Goal: Task Accomplishment & Management: Use online tool/utility

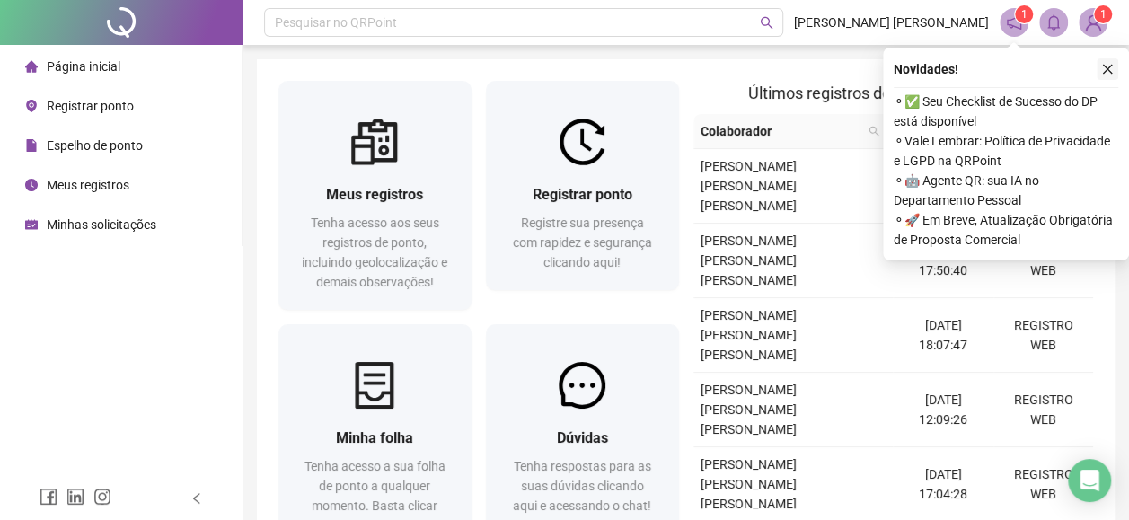
click at [1105, 70] on icon "close" at bounding box center [1107, 69] width 13 height 13
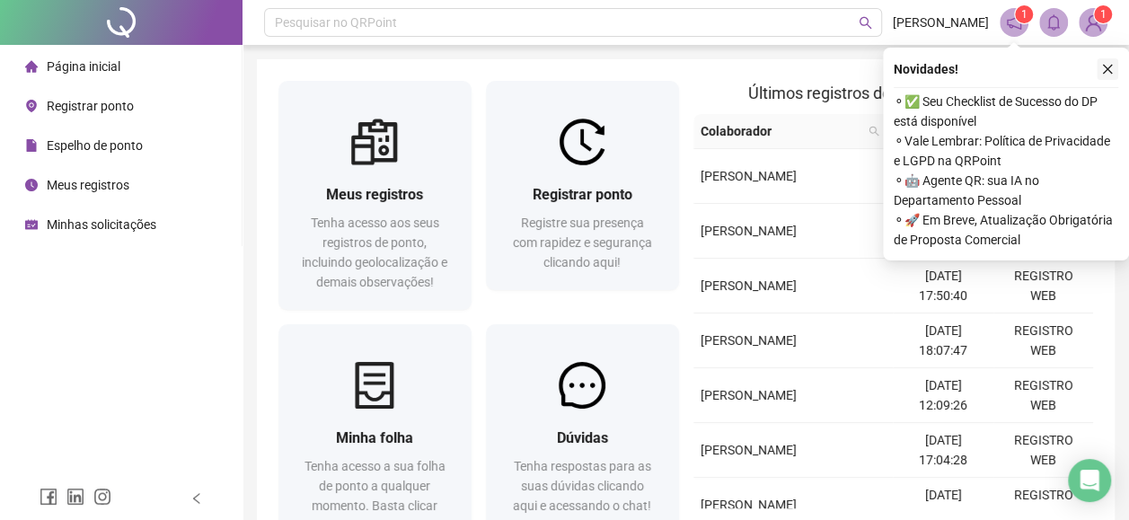
click at [1098, 70] on button "button" at bounding box center [1108, 69] width 22 height 22
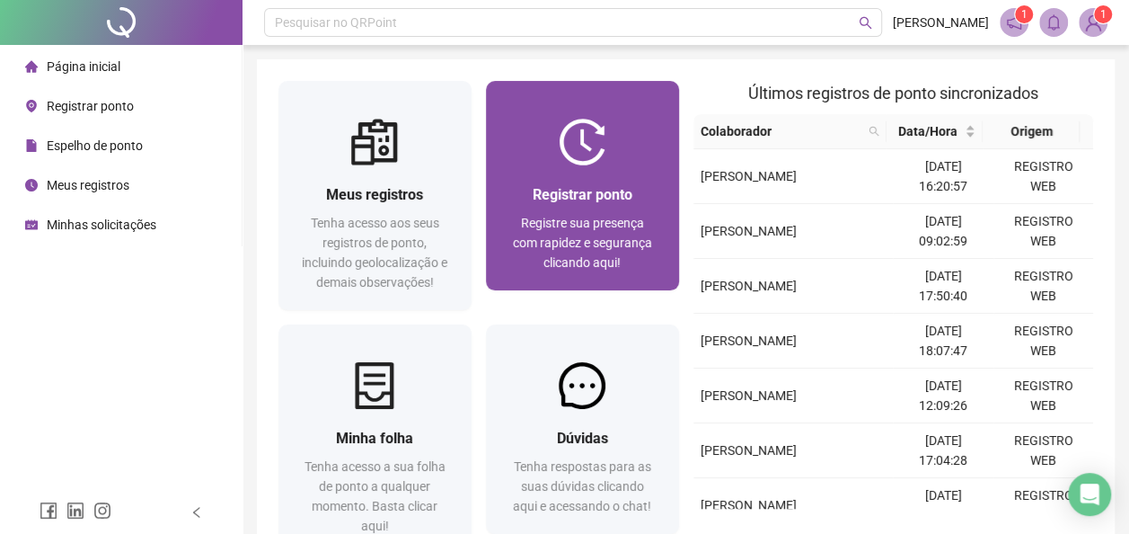
click at [550, 171] on div "Registrar ponto Registre sua presença com rapidez e segurança clicando aqui!" at bounding box center [582, 227] width 193 height 125
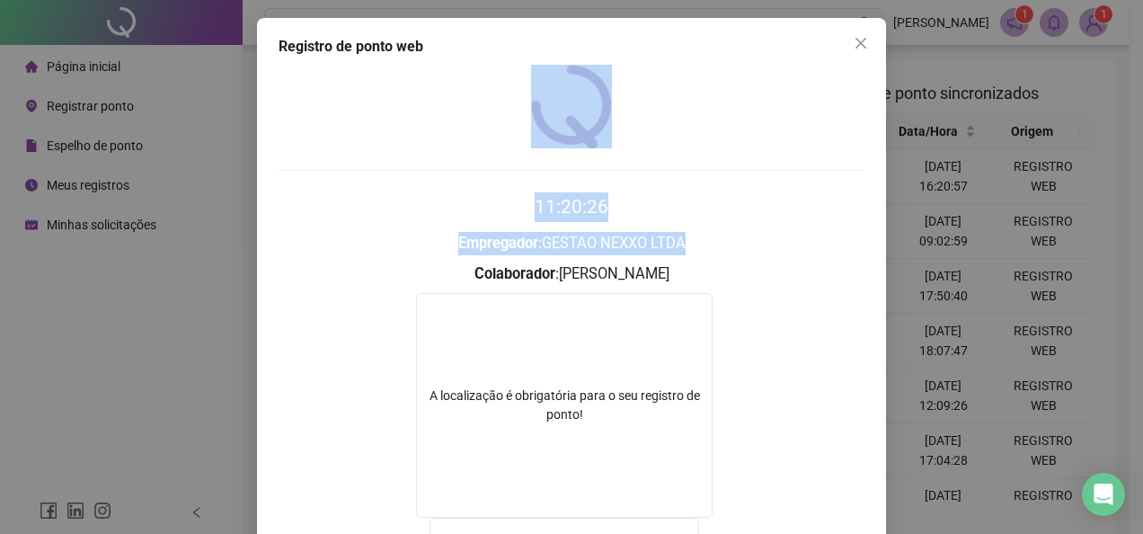
drag, startPoint x: 1125, startPoint y: 144, endPoint x: 1126, endPoint y: 246, distance: 102.4
click at [1126, 246] on div "Registro de ponto web 11:20:26 Empregador : GESTAO NEXXO LTDA Colaborador : ROB…" at bounding box center [571, 267] width 1143 height 534
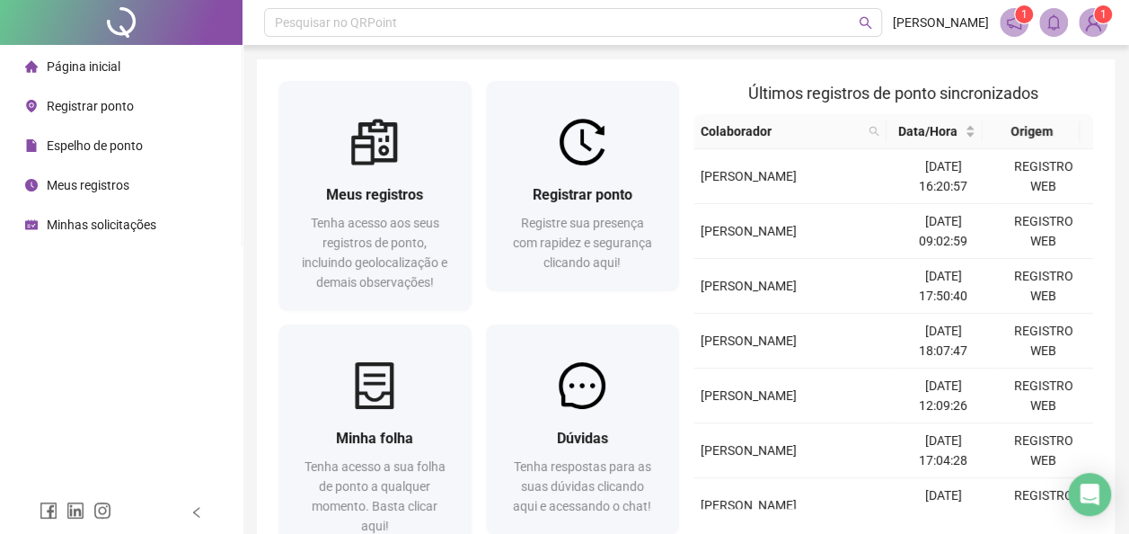
drag, startPoint x: 1126, startPoint y: 246, endPoint x: 1123, endPoint y: 330, distance: 83.6
click at [1123, 330] on div "Pesquisar no QRPoint ROBSON SAMPAIO 1 1 Meus registros Tenha acesso aos seus re…" at bounding box center [686, 329] width 887 height 659
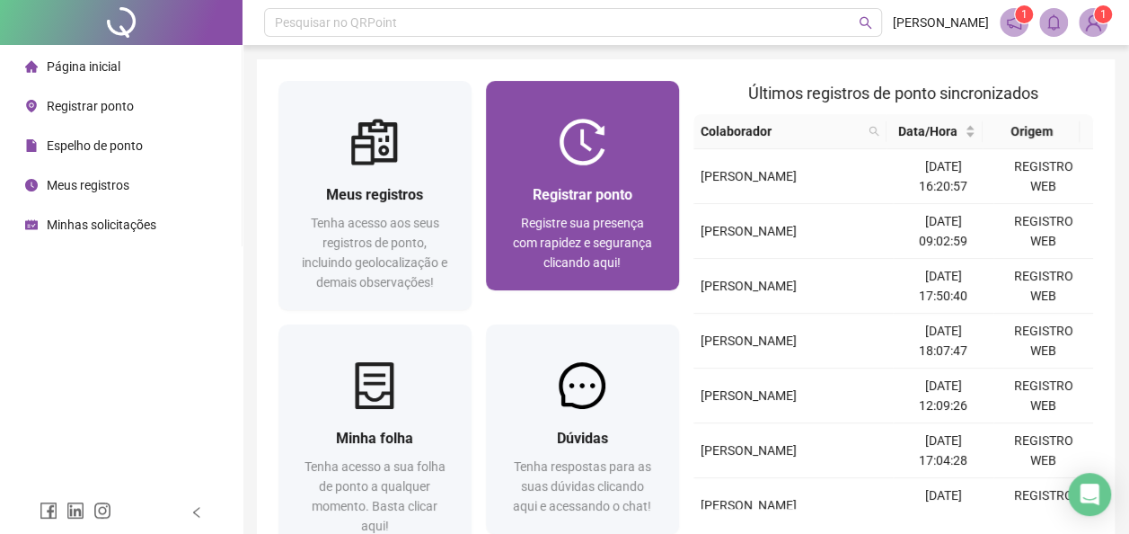
click at [534, 128] on div at bounding box center [582, 142] width 193 height 47
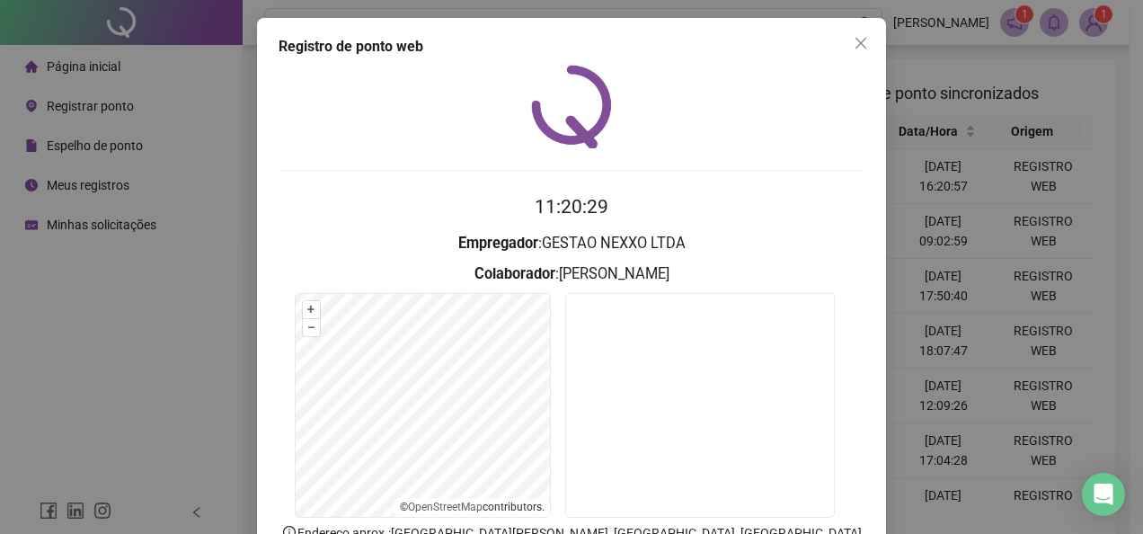
scroll to position [108, 0]
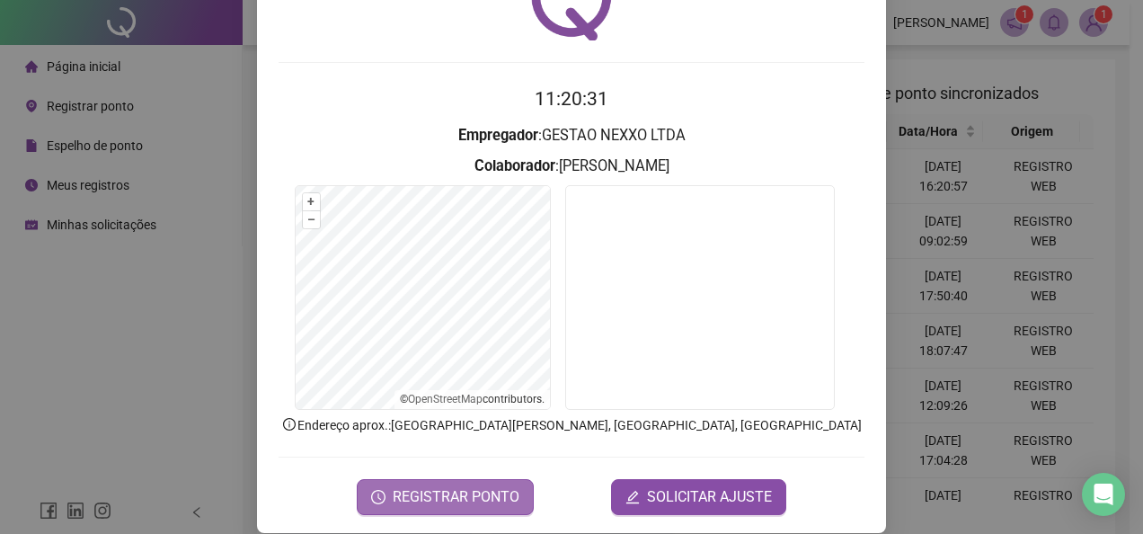
click at [447, 500] on span "REGISTRAR PONTO" at bounding box center [456, 497] width 127 height 22
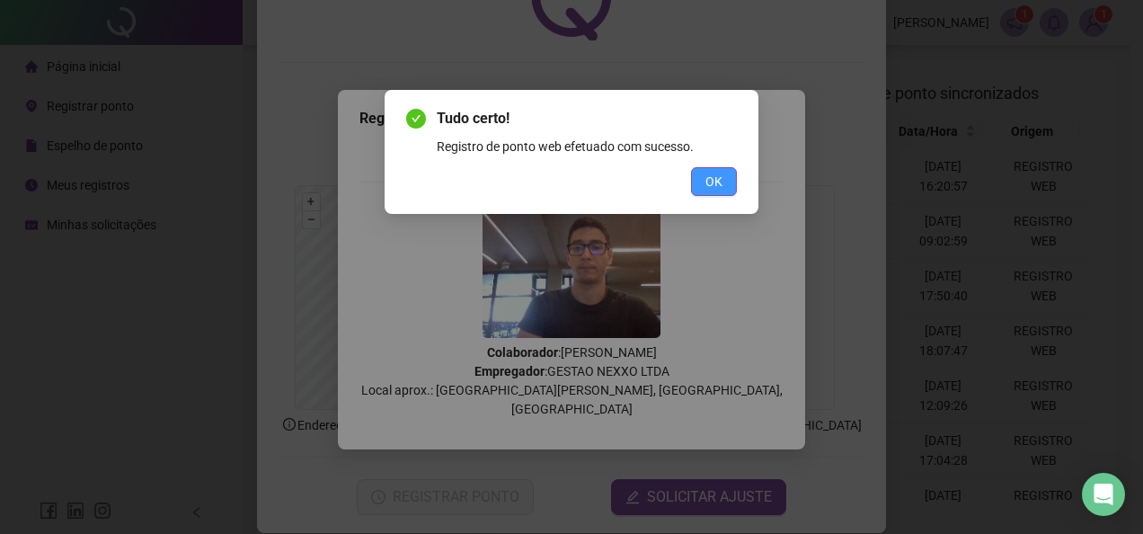
click at [696, 192] on button "OK" at bounding box center [714, 181] width 46 height 29
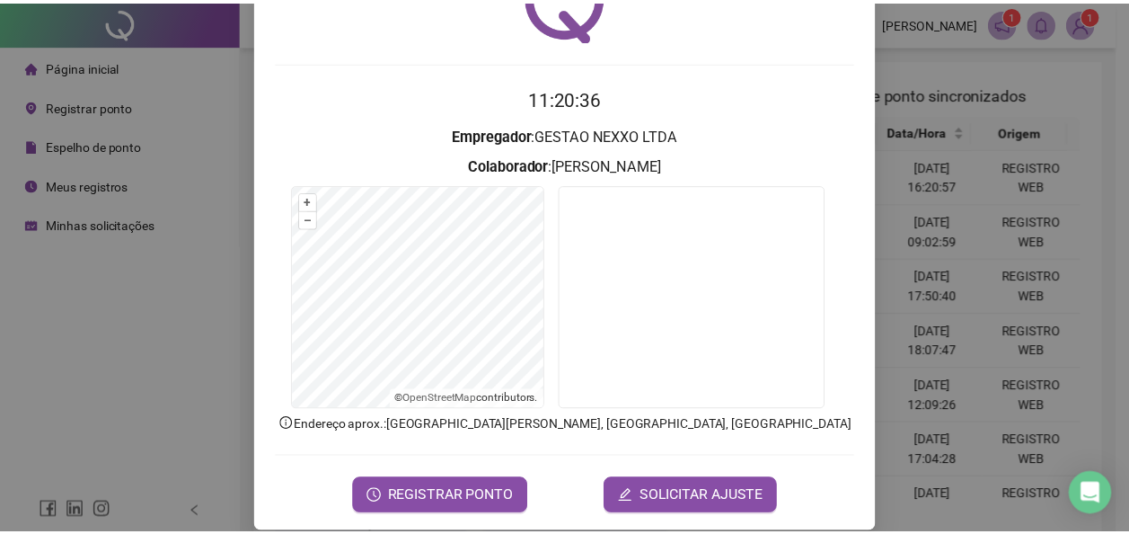
scroll to position [0, 0]
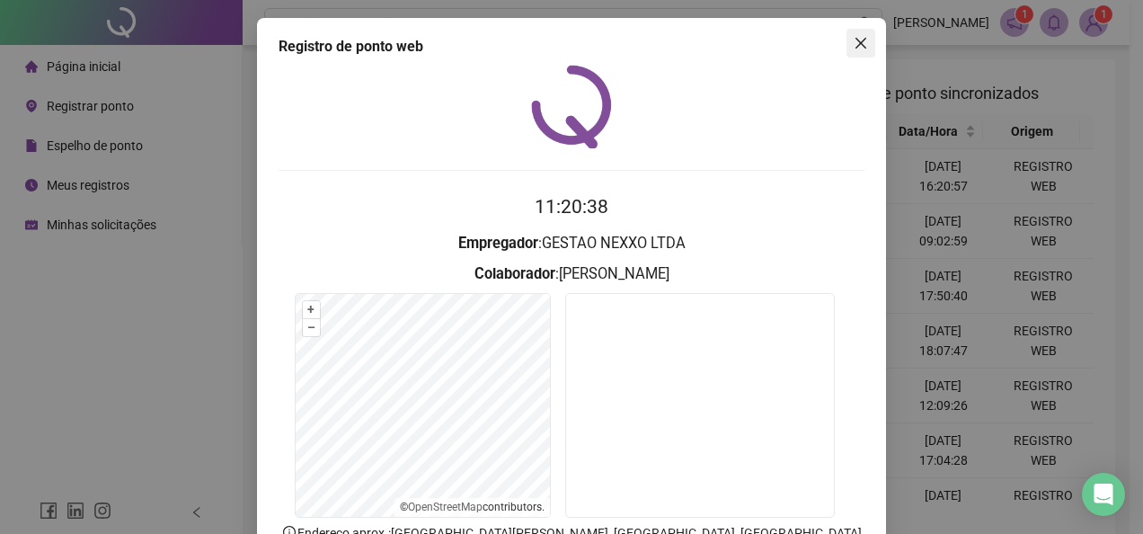
click at [846, 40] on span "Close" at bounding box center [860, 43] width 29 height 14
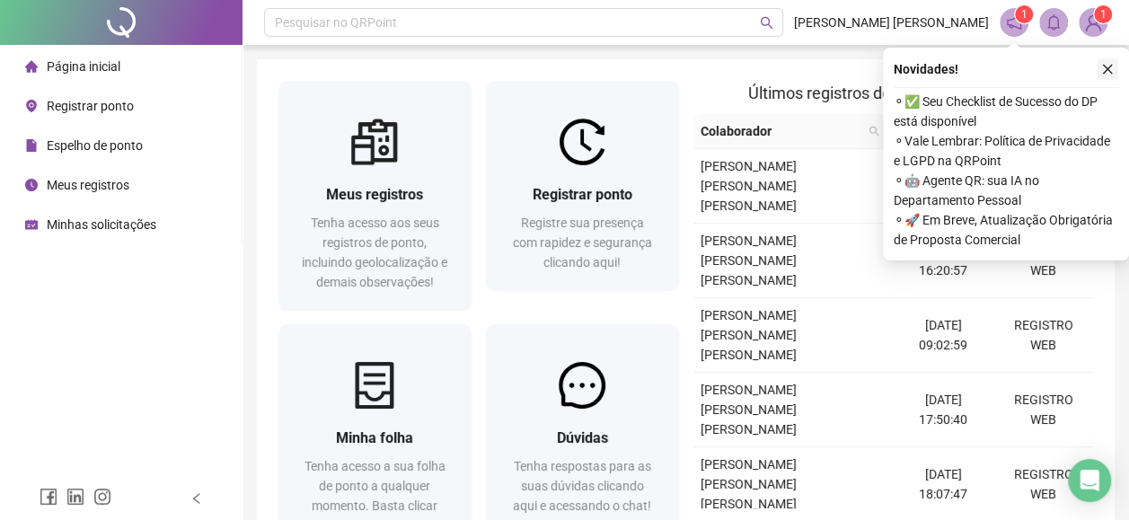
click at [1112, 66] on icon "close" at bounding box center [1107, 69] width 13 height 13
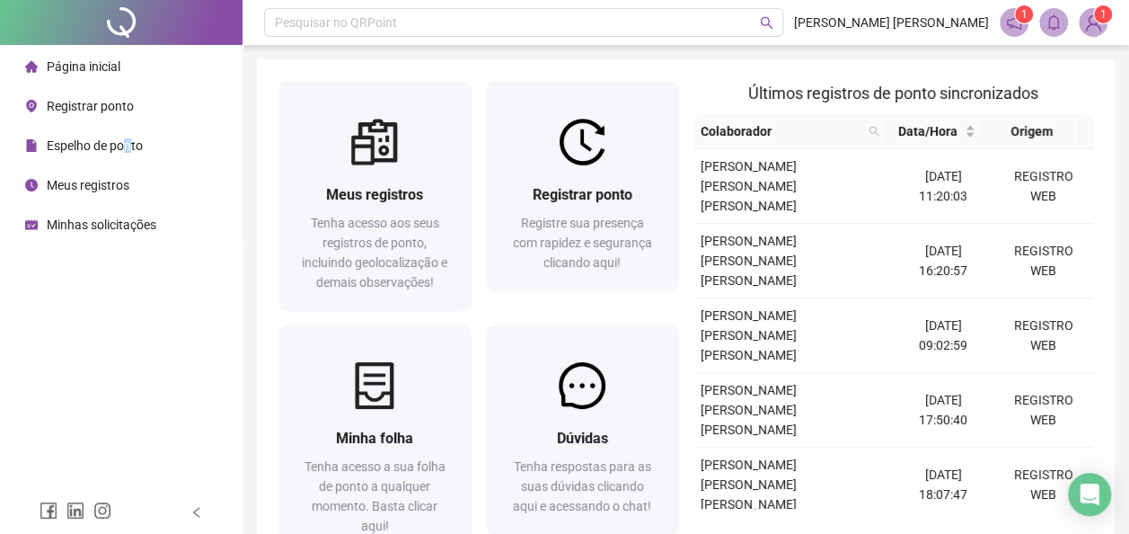
drag, startPoint x: 130, startPoint y: 140, endPoint x: 126, endPoint y: 148, distance: 9.2
click at [124, 146] on span "Espelho de ponto" at bounding box center [95, 145] width 96 height 14
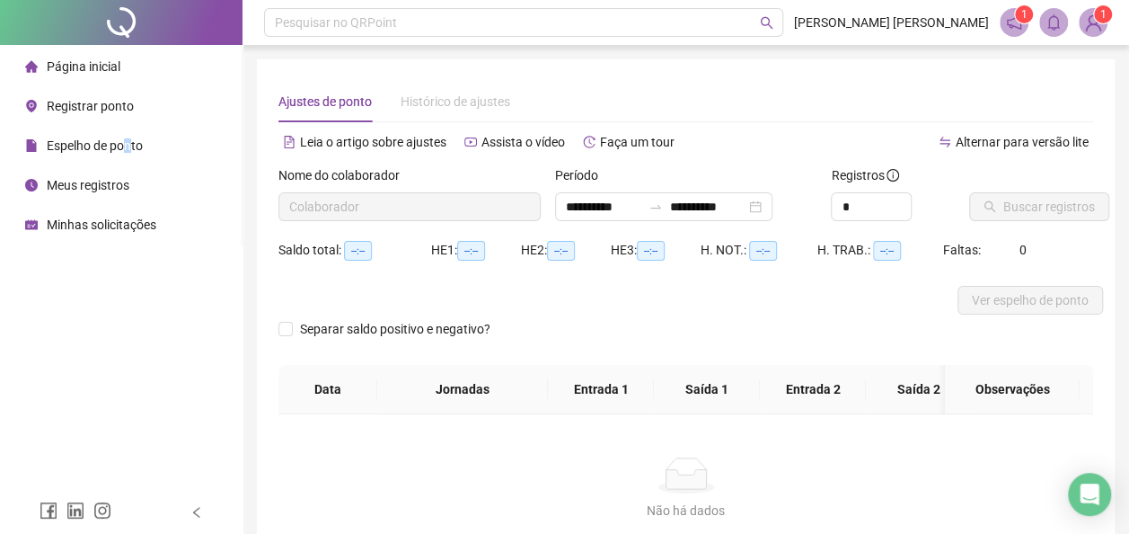
type input "**********"
click at [995, 198] on button "Buscar registros" at bounding box center [1039, 206] width 140 height 29
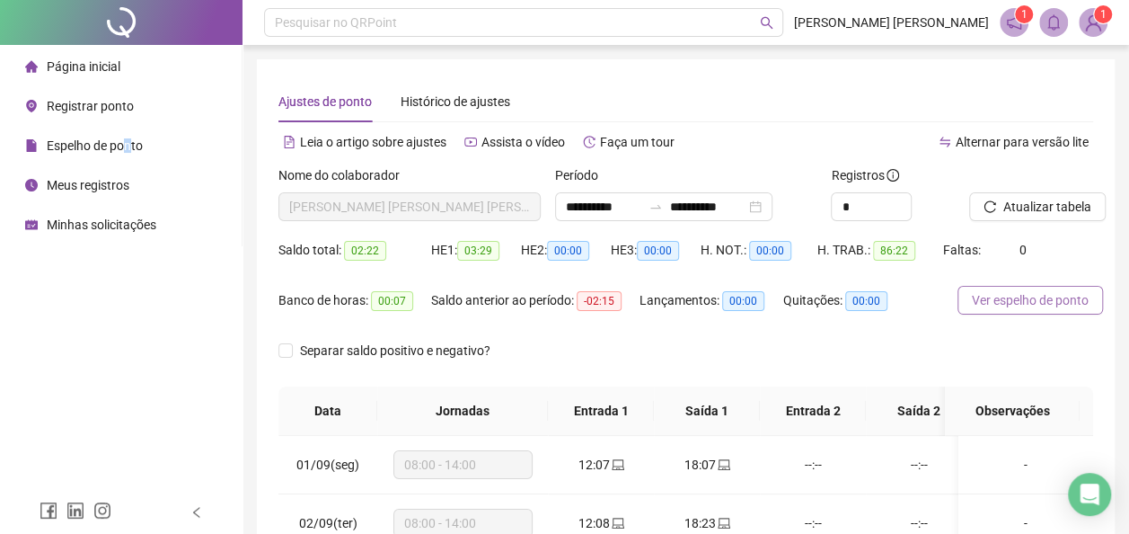
click at [987, 302] on span "Ver espelho de ponto" at bounding box center [1030, 300] width 117 height 20
